Goal: Transaction & Acquisition: Download file/media

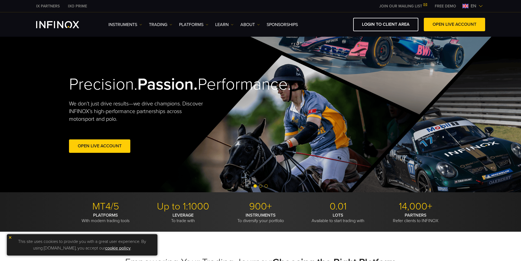
click at [480, 6] on img at bounding box center [480, 6] width 4 height 4
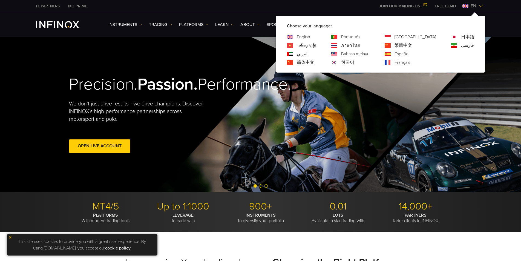
click at [316, 45] on link "Tiếng Việt" at bounding box center [306, 45] width 19 height 7
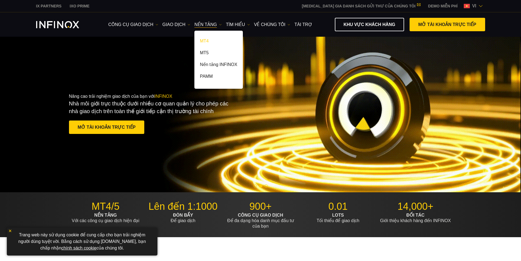
click at [205, 41] on link "MT4" at bounding box center [218, 42] width 48 height 12
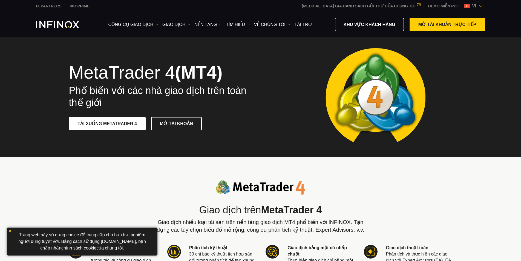
click at [126, 124] on link "TẢI XUỐNG METATRADER 4" at bounding box center [107, 123] width 77 height 13
click at [131, 129] on link "TẢI XUỐNG METATRADER 4" at bounding box center [107, 123] width 77 height 13
click at [132, 129] on link "TẢI XUỐNG METATRADER 4" at bounding box center [107, 123] width 77 height 13
